Goal: Task Accomplishment & Management: Manage account settings

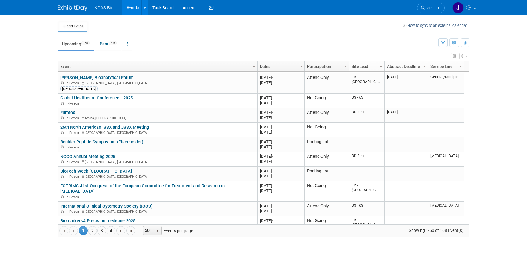
scroll to position [107, 0]
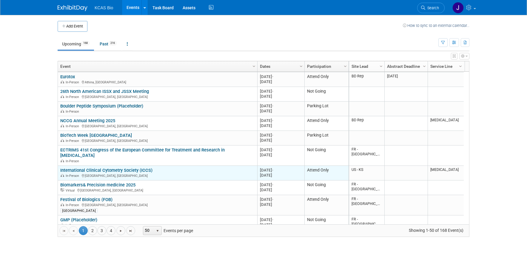
click at [136, 170] on link "International Clinical Cytometry Society (ICCS)" at bounding box center [106, 169] width 92 height 5
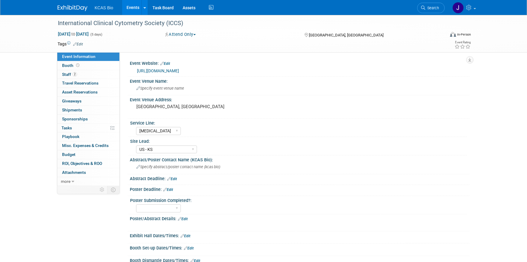
select select "[MEDICAL_DATA]"
select select "US - KS"
click at [179, 70] on link "[URL][DOMAIN_NAME]" at bounding box center [158, 70] width 42 height 5
click at [76, 75] on span "2" at bounding box center [75, 74] width 4 height 4
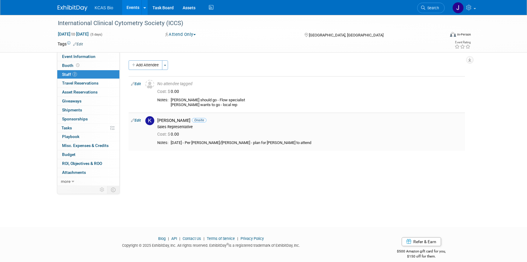
drag, startPoint x: 187, startPoint y: 143, endPoint x: 261, endPoint y: 144, distance: 73.7
click at [261, 144] on div "2.11.25 - Per Karla/Alex P - plan for Karla to attend" at bounding box center [317, 142] width 292 height 5
click at [70, 64] on span "Booth" at bounding box center [71, 65] width 19 height 5
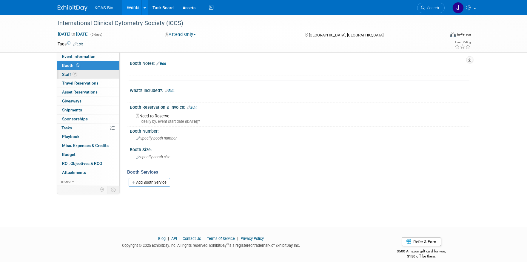
click at [77, 75] on span "2" at bounding box center [75, 74] width 4 height 4
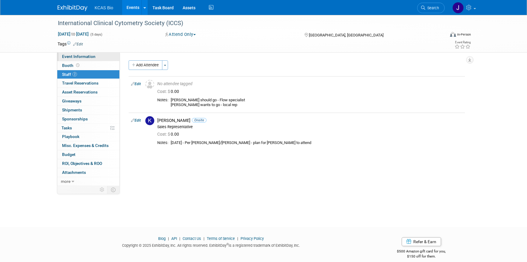
click at [75, 56] on span "Event Information" at bounding box center [78, 56] width 33 height 5
select select "[MEDICAL_DATA]"
select select "US - KS"
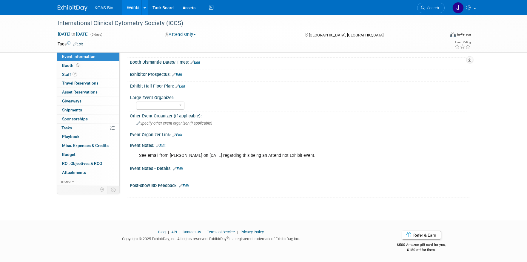
scroll to position [198, 0]
drag, startPoint x: 144, startPoint y: 155, endPoint x: 335, endPoint y: 153, distance: 190.4
click at [335, 153] on div "See email from Jason H on 4th June 2025 regarding this being an Attend not Exhi…" at bounding box center [269, 155] width 269 height 12
click at [75, 73] on span "2" at bounding box center [75, 74] width 4 height 4
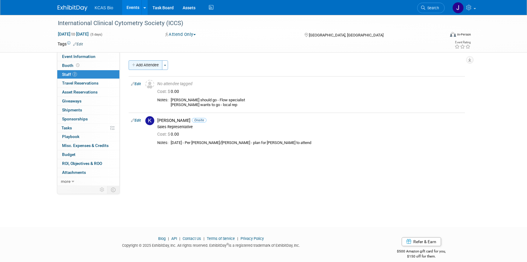
click at [145, 62] on button "Add Attendee" at bounding box center [146, 65] width 34 height 10
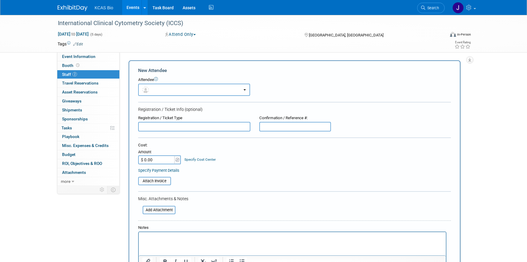
click at [161, 240] on html at bounding box center [292, 236] width 307 height 8
click at [153, 239] on p "Rich Text Area. Press ALT-0 for help." at bounding box center [292, 237] width 300 height 6
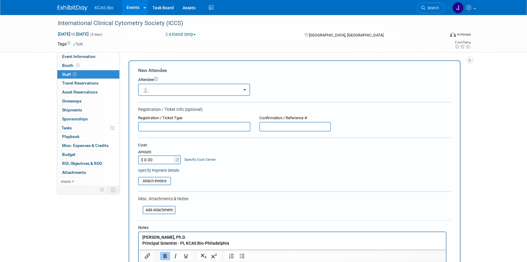
click at [254, 246] on html "Shalini Gautam, Ph.D. Principal Scientist - PI, KCAS Bio-Philadelphia" at bounding box center [292, 239] width 307 height 14
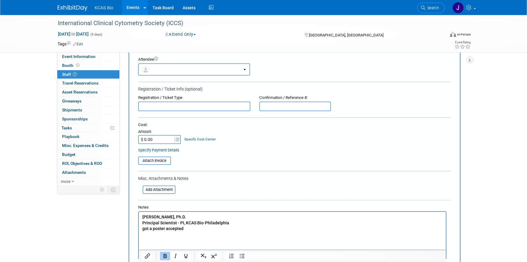
scroll to position [92, 0]
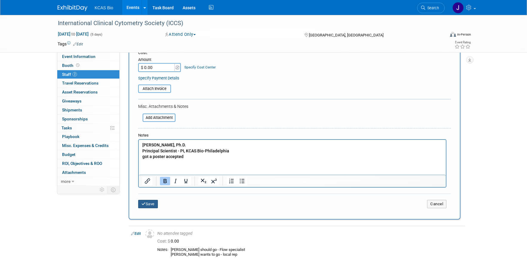
click at [150, 202] on button "Save" at bounding box center [148, 204] width 20 height 8
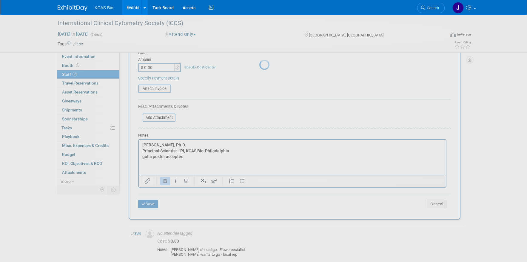
scroll to position [7, 0]
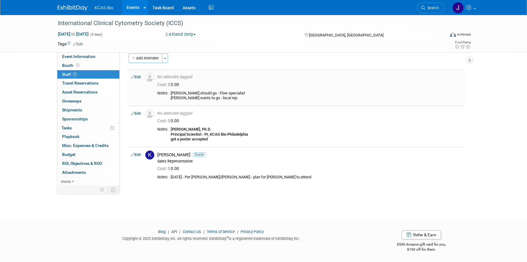
drag, startPoint x: 173, startPoint y: 92, endPoint x: 227, endPoint y: 98, distance: 54.3
click at [227, 98] on div "Karla should go - Flow specialist Marvin wants to go - local rep" at bounding box center [317, 96] width 292 height 10
click at [20, 57] on div "International Clinical Cytometry Society (ICCS) Sep 26, 2025 to Sep 30, 2025 (5…" at bounding box center [263, 108] width 527 height 201
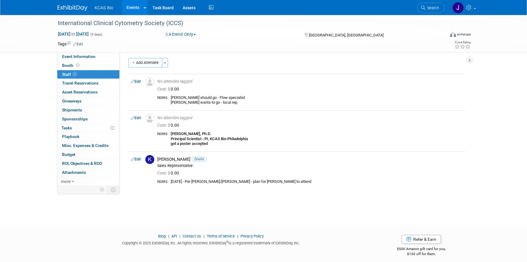
scroll to position [0, 0]
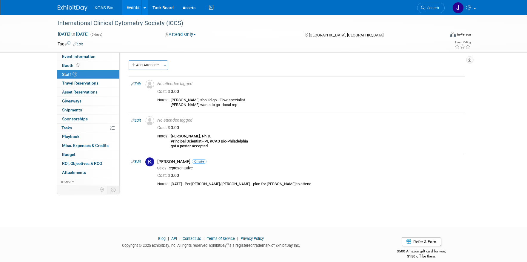
click at [71, 9] on img at bounding box center [73, 8] width 30 height 6
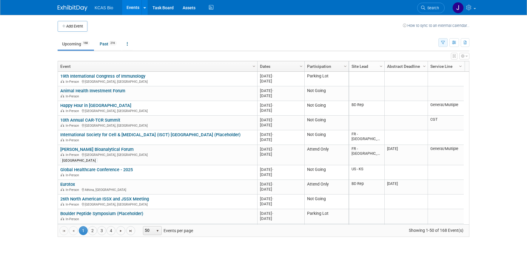
click at [444, 41] on icon "button" at bounding box center [443, 43] width 4 height 4
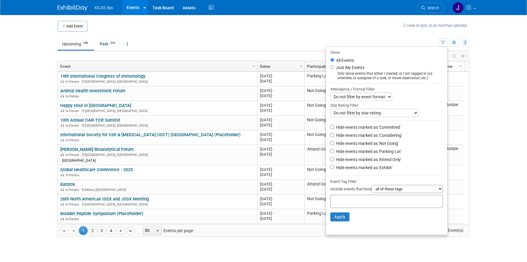
click at [329, 141] on li "Hide events marked as 'Not Going'" at bounding box center [386, 144] width 121 height 8
click at [330, 153] on input "Hide events marked as 'Parking Lot'" at bounding box center [332, 151] width 4 height 4
checkbox input "true"
click at [330, 144] on input "Hide events marked as 'Not Going'" at bounding box center [332, 143] width 4 height 4
checkbox input "true"
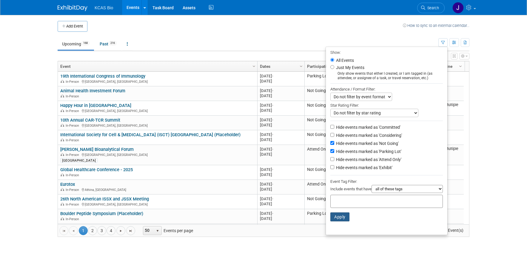
click at [338, 220] on button "Apply" at bounding box center [339, 216] width 19 height 9
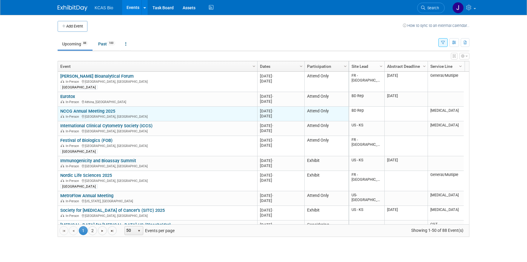
click at [74, 111] on link "NCCG Annual Meeting 2025" at bounding box center [87, 110] width 55 height 5
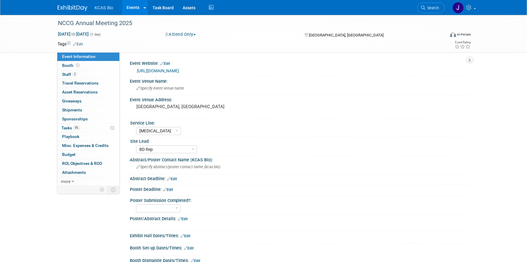
select select "[MEDICAL_DATA]"
select select "BD Rep"
click at [67, 73] on span "Staff 2" at bounding box center [69, 74] width 15 height 5
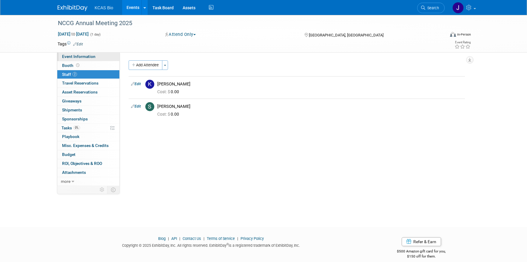
click at [78, 57] on span "Event Information" at bounding box center [78, 56] width 33 height 5
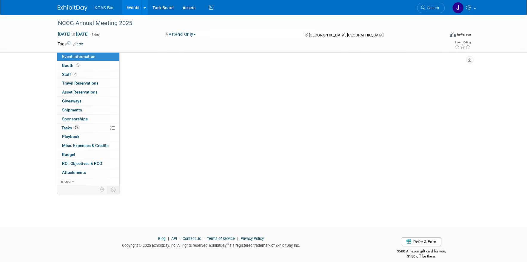
select select "[MEDICAL_DATA]"
select select "BD Rep"
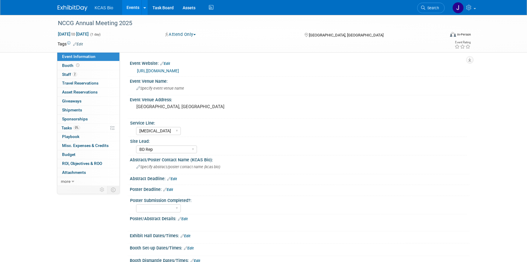
click at [171, 69] on link "[URL][DOMAIN_NAME]" at bounding box center [158, 70] width 42 height 5
click at [67, 9] on img at bounding box center [73, 8] width 30 height 6
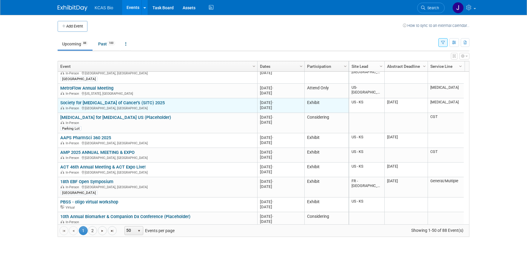
scroll to position [36, 0]
